Goal: Check status

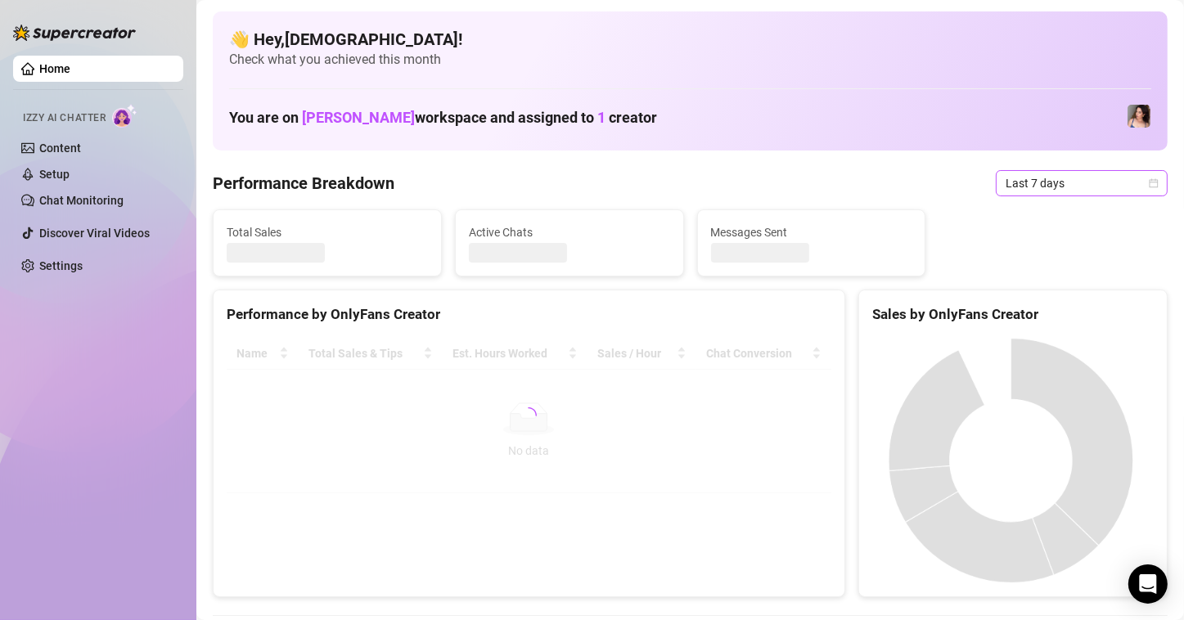
click at [1149, 181] on icon "calendar" at bounding box center [1154, 183] width 10 height 10
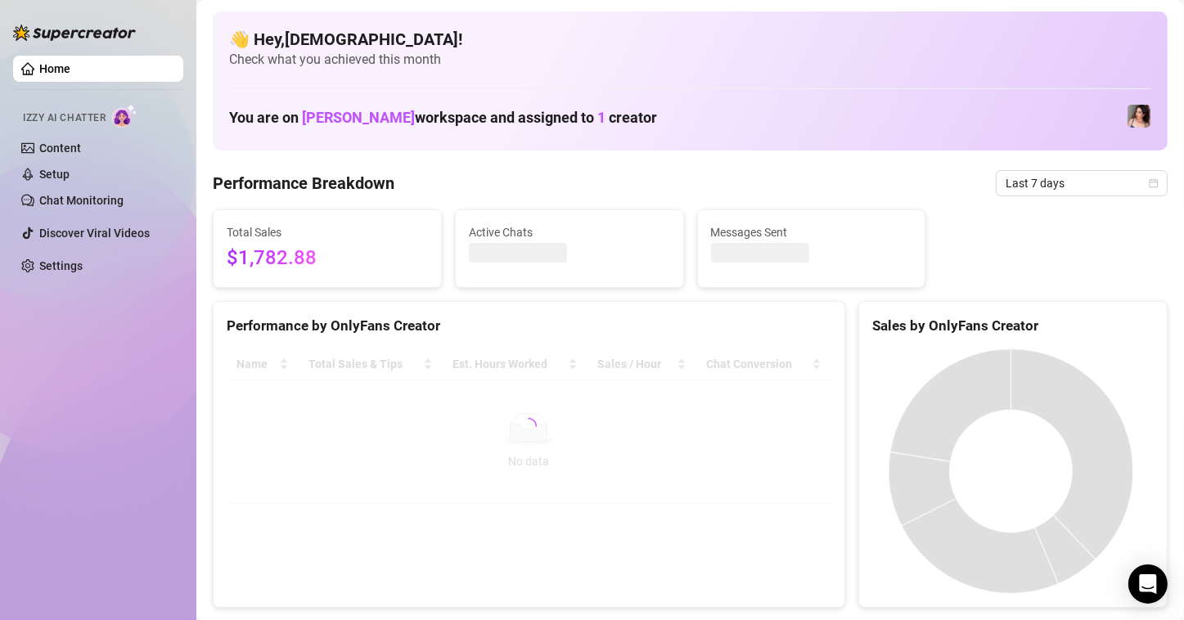
click at [101, 408] on div "Home Izzy AI Chatter Content Setup Chat Monitoring Discover Viral Videos Settin…" at bounding box center [98, 303] width 170 height 606
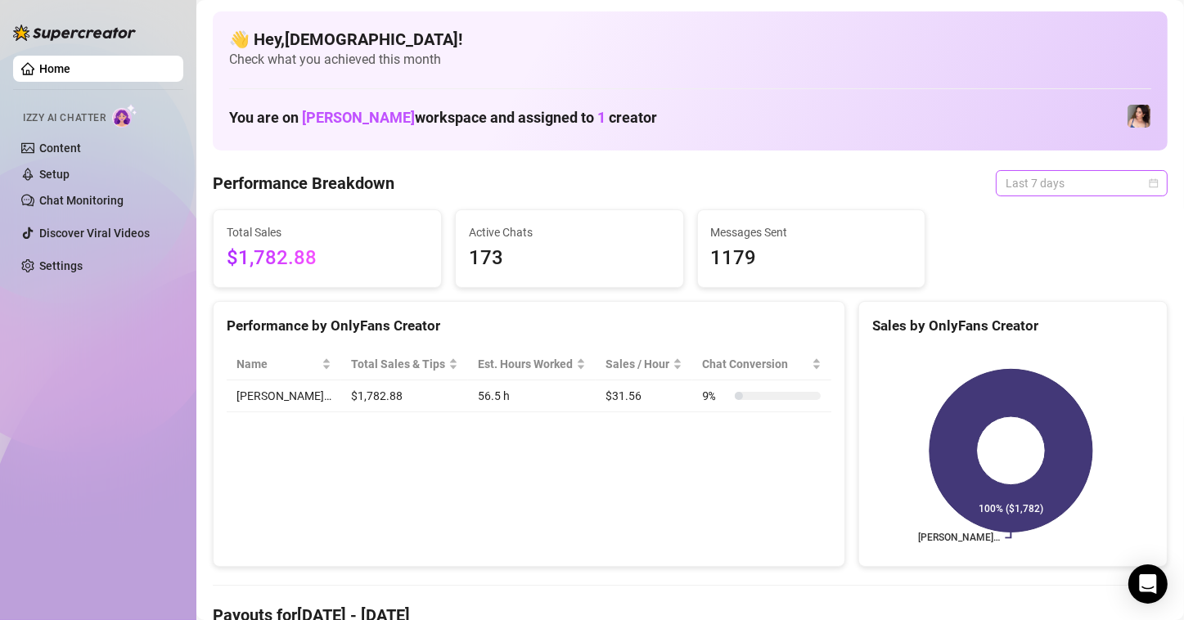
click at [1146, 180] on div "Last 7 days" at bounding box center [1082, 183] width 172 height 26
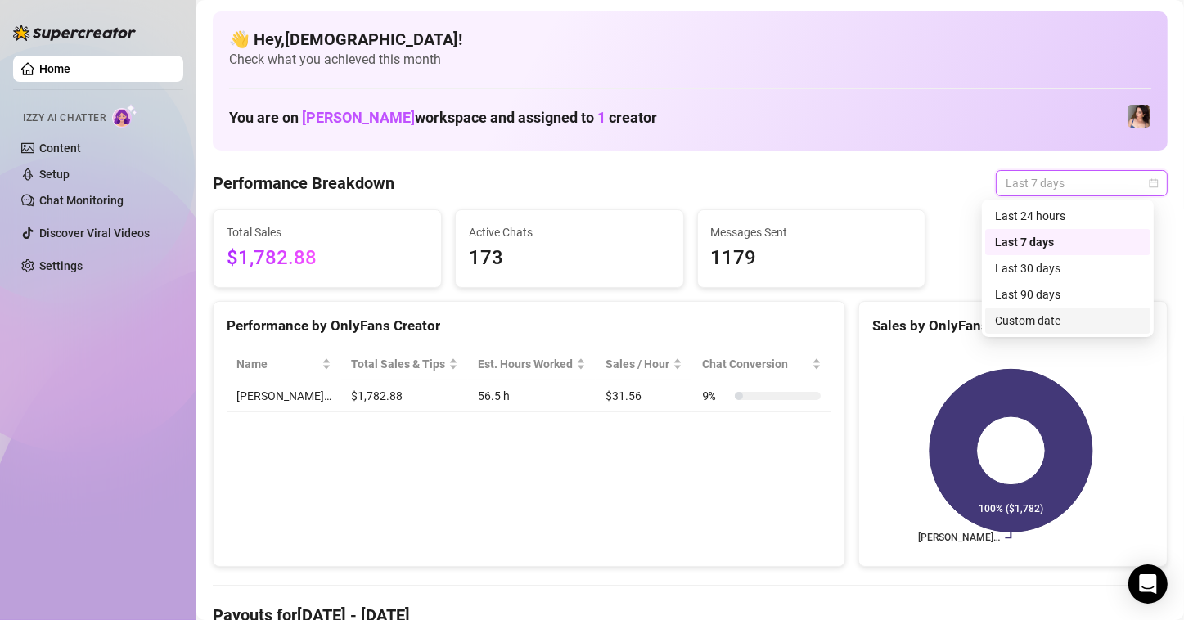
click at [1053, 324] on div "Custom date" at bounding box center [1068, 321] width 146 height 18
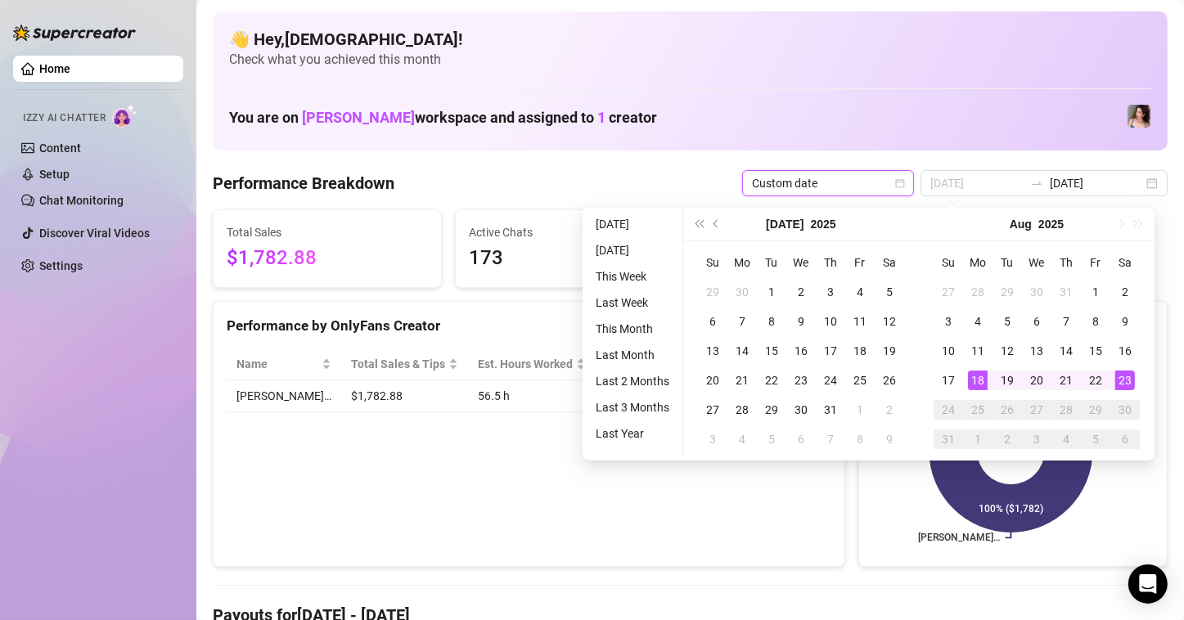
type input "[DATE]"
click at [978, 381] on div "18" at bounding box center [978, 381] width 20 height 20
drag, startPoint x: 1128, startPoint y: 380, endPoint x: 1119, endPoint y: 379, distance: 9.0
click at [1127, 379] on div "23" at bounding box center [1125, 381] width 20 height 20
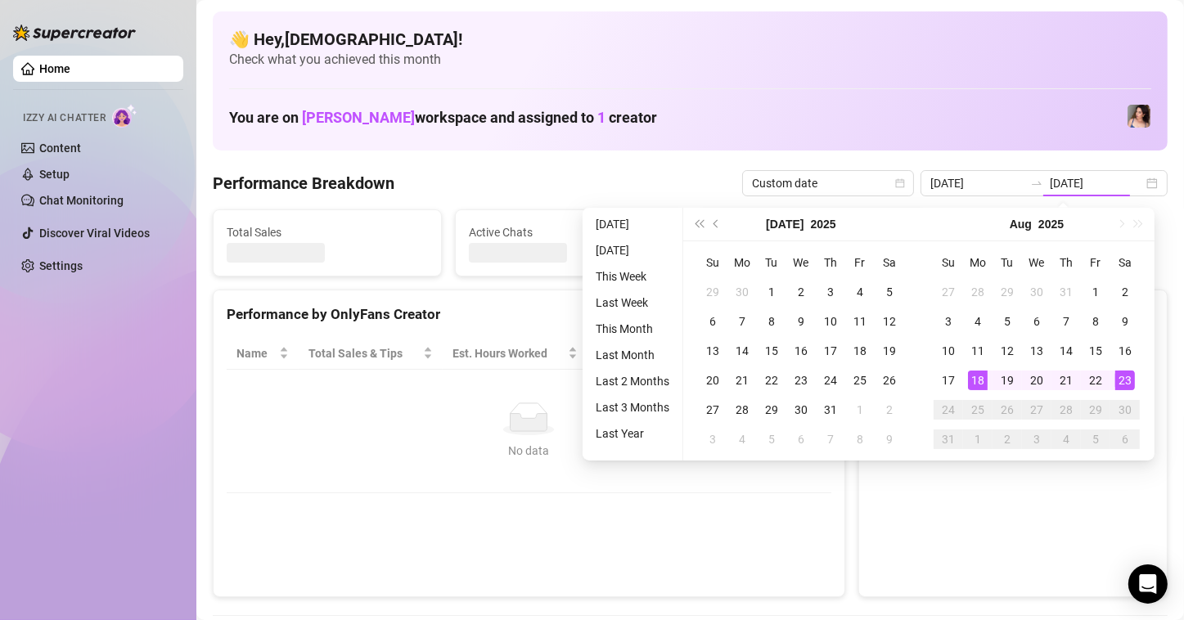
type input "[DATE]"
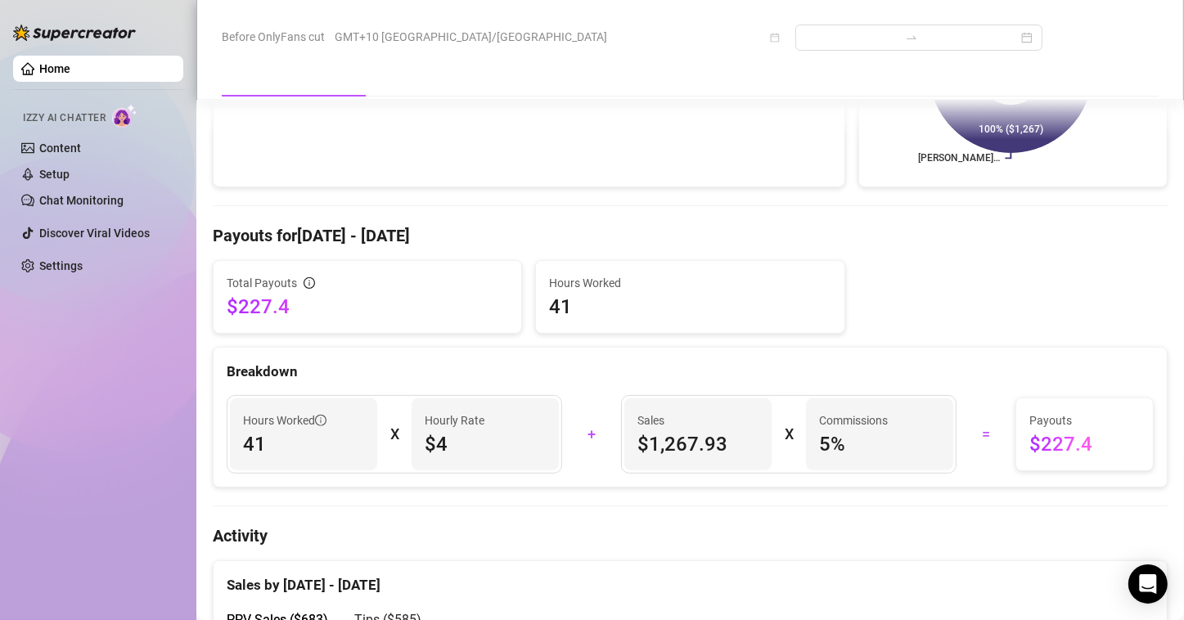
scroll to position [409, 0]
